Goal: Task Accomplishment & Management: Use online tool/utility

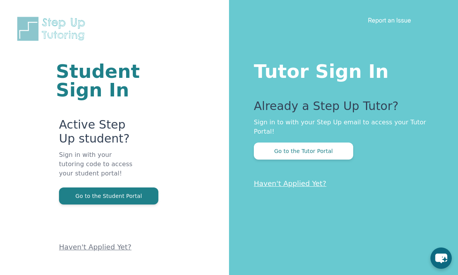
click at [336, 151] on button "Go to the Tutor Portal" at bounding box center [303, 151] width 99 height 17
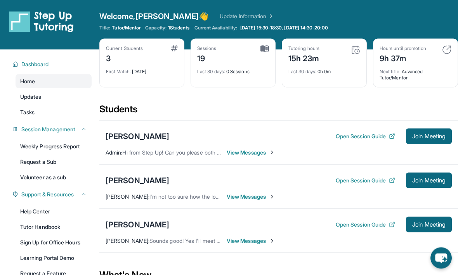
scroll to position [0, 0]
click at [429, 180] on span "Join Meeting" at bounding box center [428, 180] width 33 height 5
click at [436, 180] on span "Join Meeting" at bounding box center [428, 180] width 33 height 5
click at [429, 181] on span "Join Meeting" at bounding box center [428, 180] width 33 height 5
click at [419, 178] on span "Join Meeting" at bounding box center [428, 180] width 33 height 5
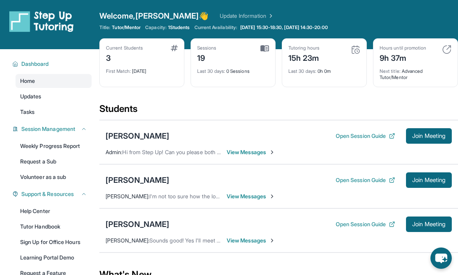
scroll to position [0, 0]
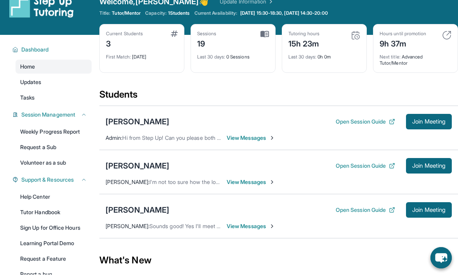
scroll to position [15, 0]
click at [424, 167] on span "Join Meeting" at bounding box center [428, 166] width 33 height 5
click at [438, 162] on button "Join Meeting" at bounding box center [429, 166] width 46 height 16
click at [380, 164] on button "Open Session Guide" at bounding box center [365, 166] width 59 height 8
click at [432, 167] on span "Join Meeting" at bounding box center [428, 166] width 33 height 5
